Goal: Check status

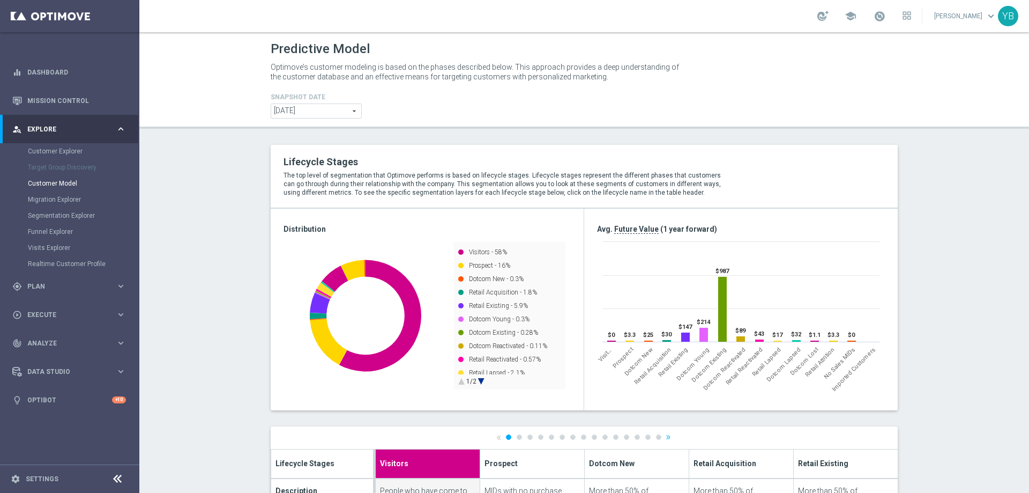
click at [120, 345] on icon "keyboard_arrow_right" at bounding box center [121, 343] width 10 height 10
click at [116, 318] on button "BI Studio keyboard_arrow_right" at bounding box center [77, 316] width 99 height 9
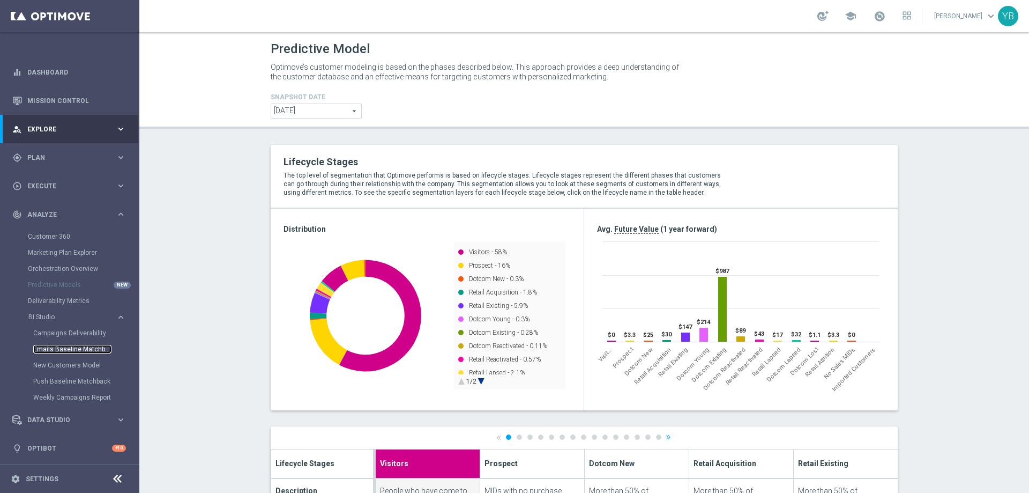
click at [72, 352] on link "Emails Baseline Matchback" at bounding box center [72, 349] width 78 height 9
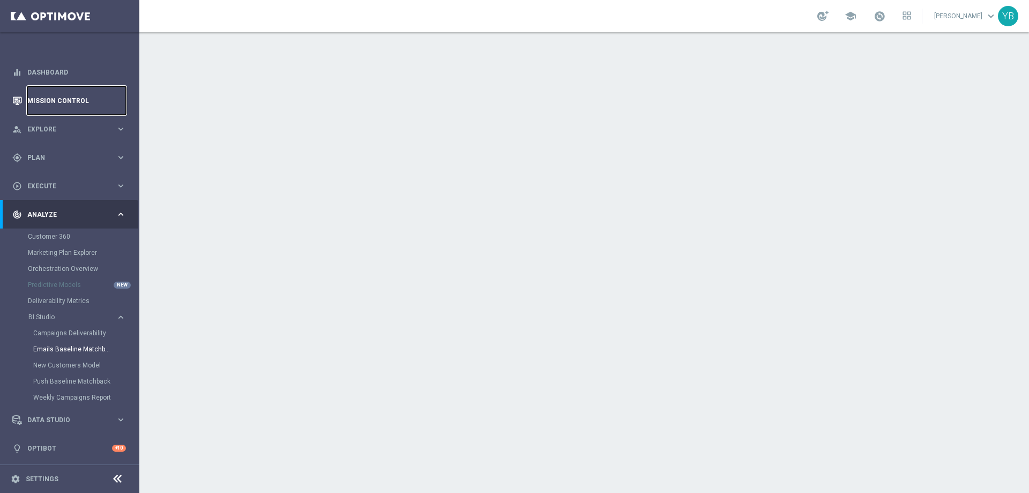
click at [55, 100] on link "Mission Control" at bounding box center [76, 100] width 99 height 28
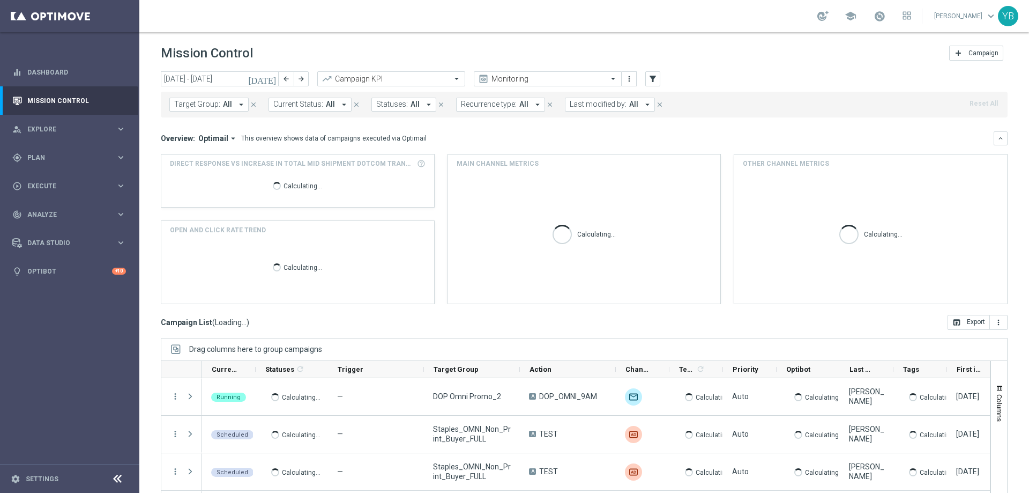
click at [270, 79] on icon "[DATE]" at bounding box center [262, 79] width 29 height 10
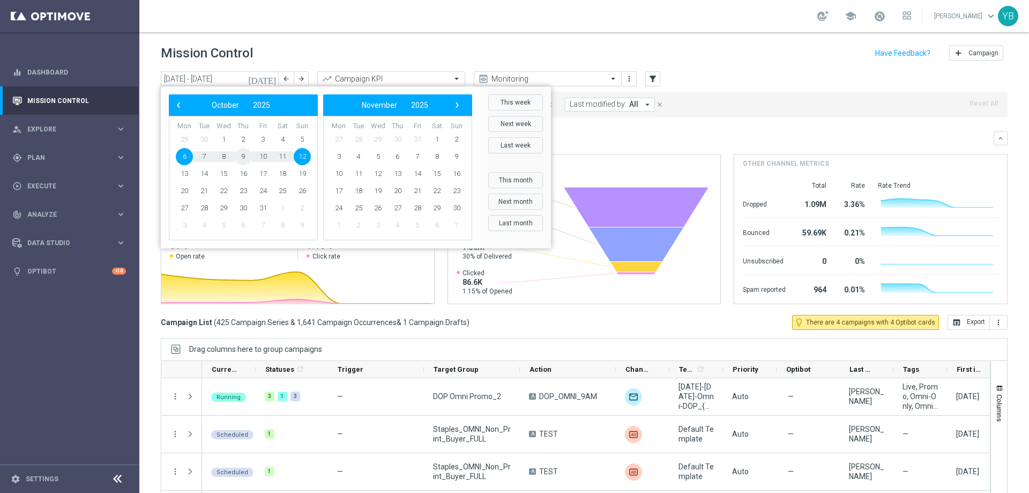
click at [242, 156] on span "9" at bounding box center [243, 156] width 17 height 17
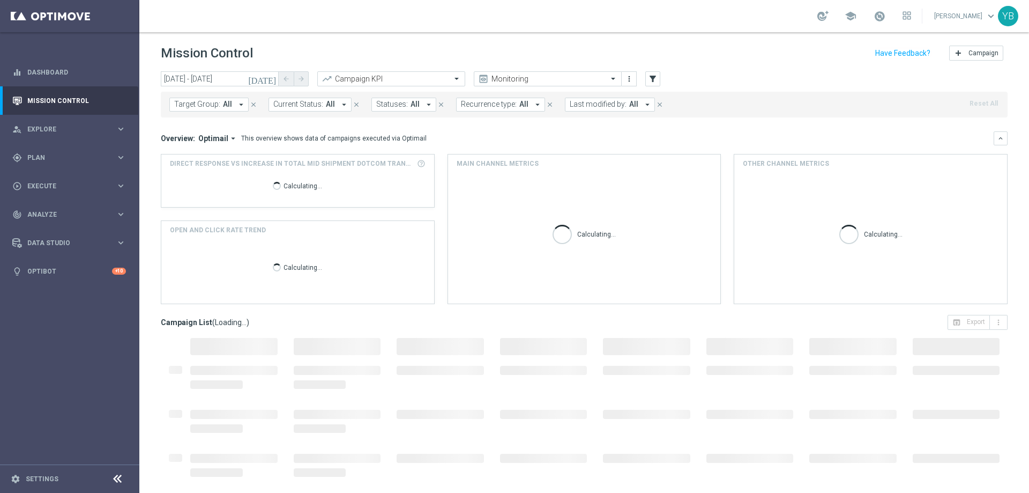
type input "[DATE] - [DATE]"
click at [230, 140] on icon "arrow_drop_down" at bounding box center [233, 138] width 10 height 10
click at [210, 152] on div "Analysis" at bounding box center [208, 154] width 64 height 15
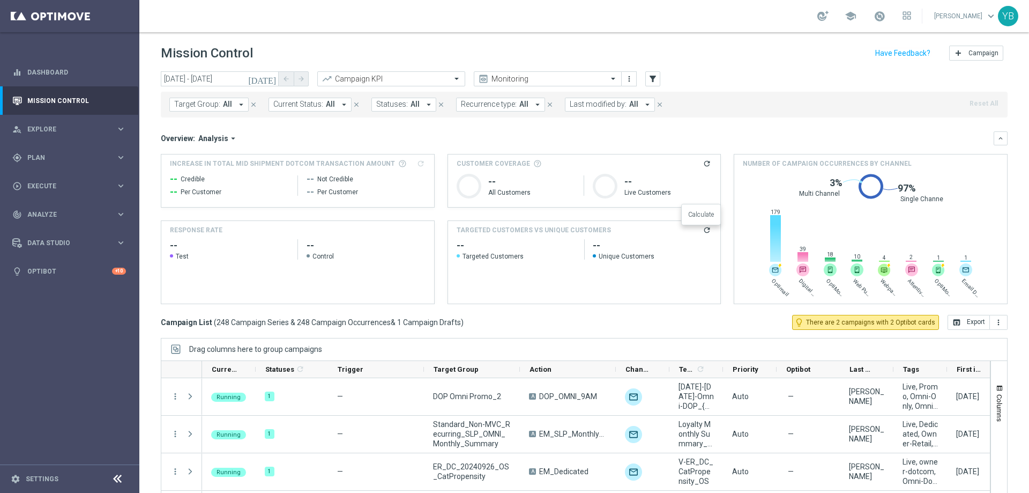
click at [703, 233] on icon "refresh" at bounding box center [707, 230] width 9 height 9
